Goal: Transaction & Acquisition: Obtain resource

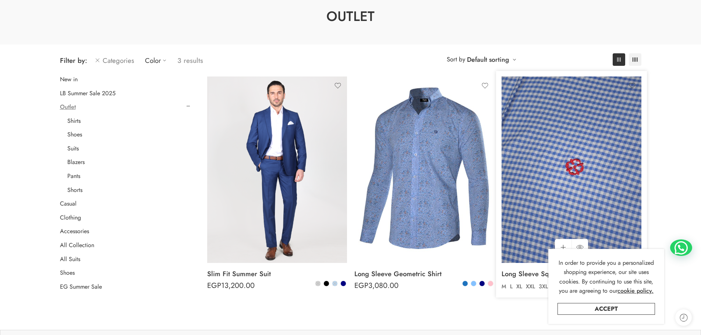
scroll to position [37, 0]
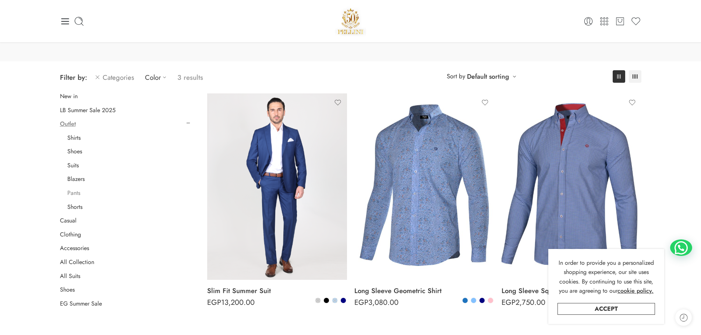
click at [74, 194] on link "Pants" at bounding box center [73, 193] width 13 height 7
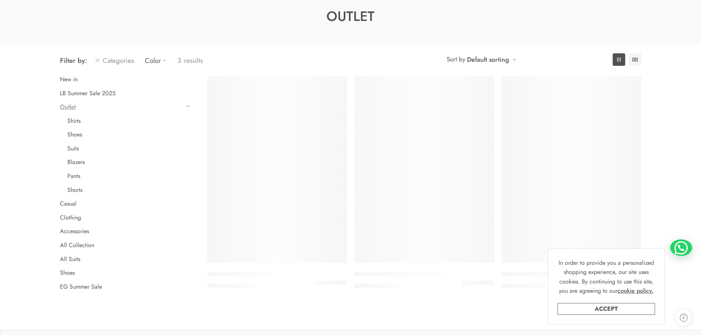
scroll to position [58, 0]
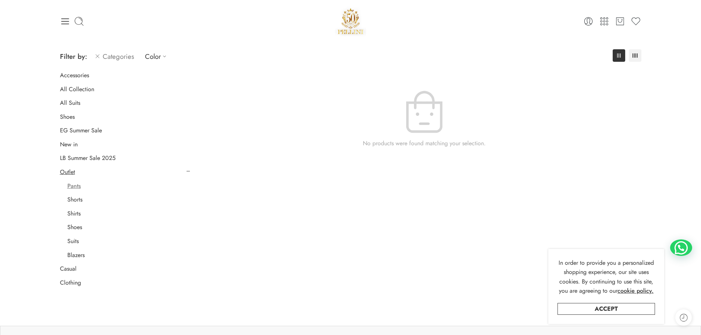
click at [119, 60] on link "Categories" at bounding box center [114, 56] width 39 height 17
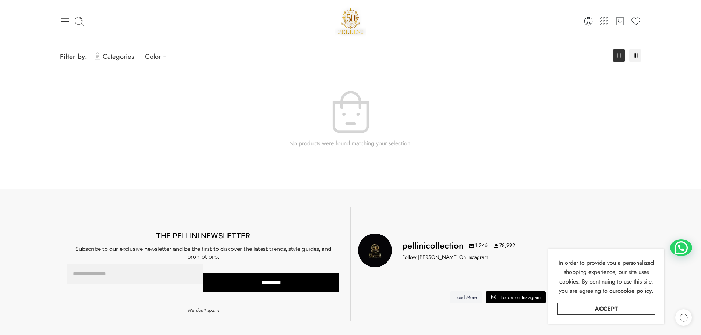
click at [68, 56] on span "Filter by:" at bounding box center [73, 57] width 27 height 10
click at [65, 22] on icon at bounding box center [65, 21] width 10 height 10
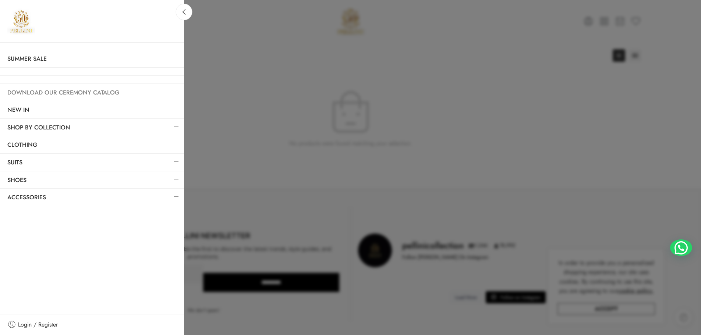
click at [83, 93] on link "Download Our Ceremony Catalog" at bounding box center [92, 92] width 184 height 17
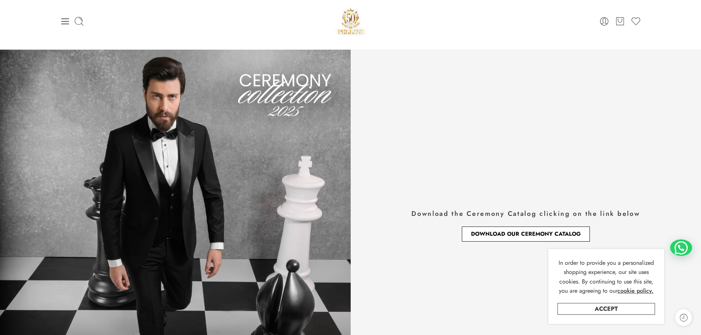
click at [539, 238] on link "Download Our Ceremony Catalog" at bounding box center [526, 234] width 128 height 15
